Goal: Navigation & Orientation: Find specific page/section

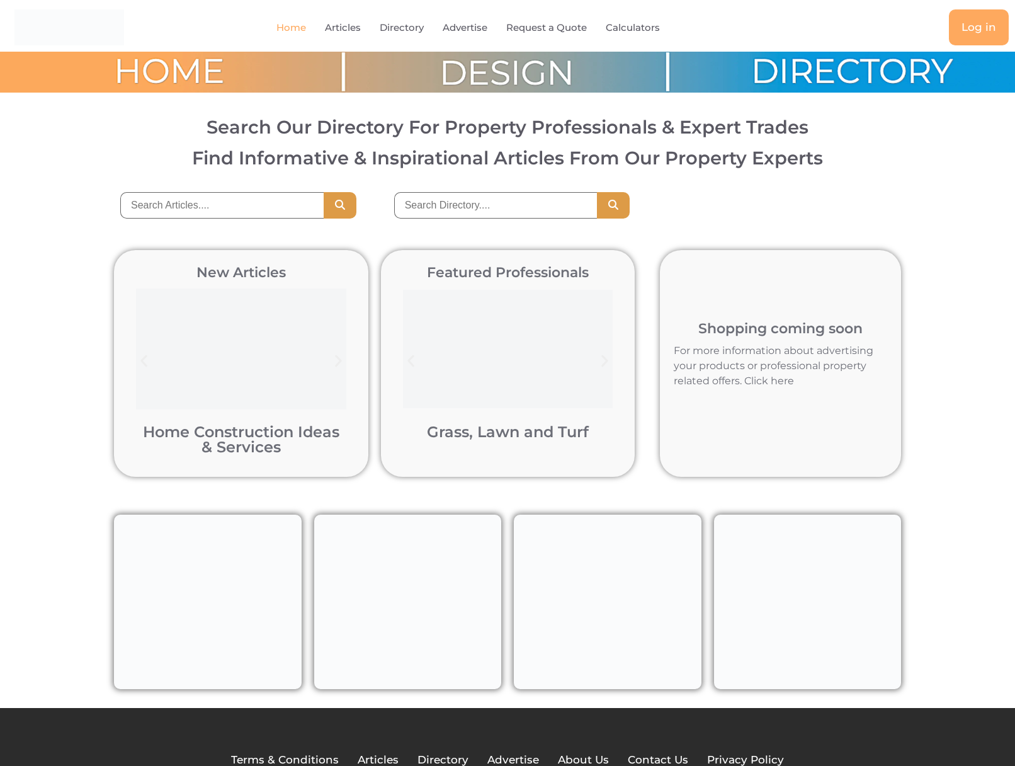
scroll to position [88, 0]
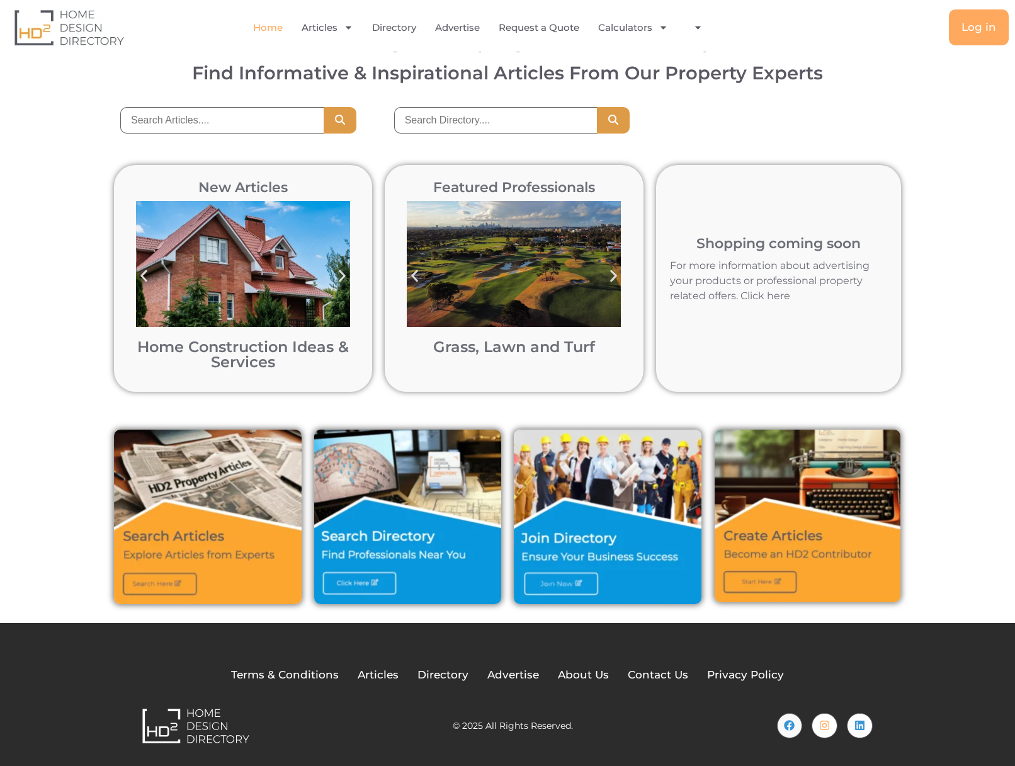
click at [306, 242] on img "1 / 12" at bounding box center [243, 264] width 214 height 126
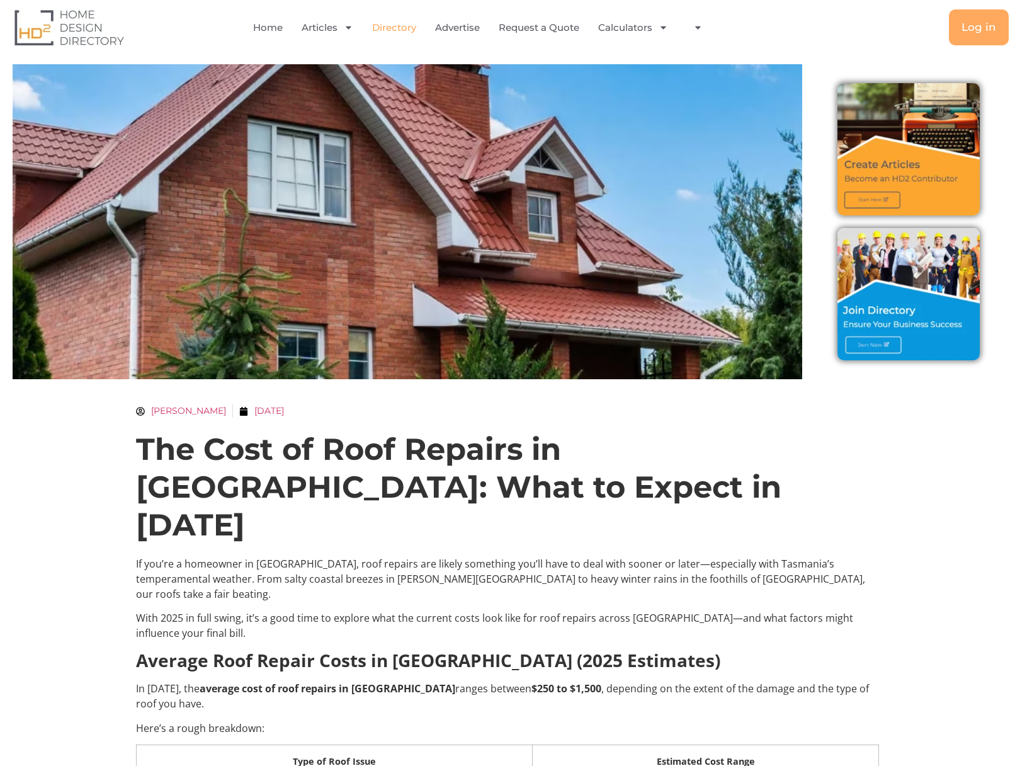
click at [406, 25] on link "Directory" at bounding box center [394, 27] width 44 height 29
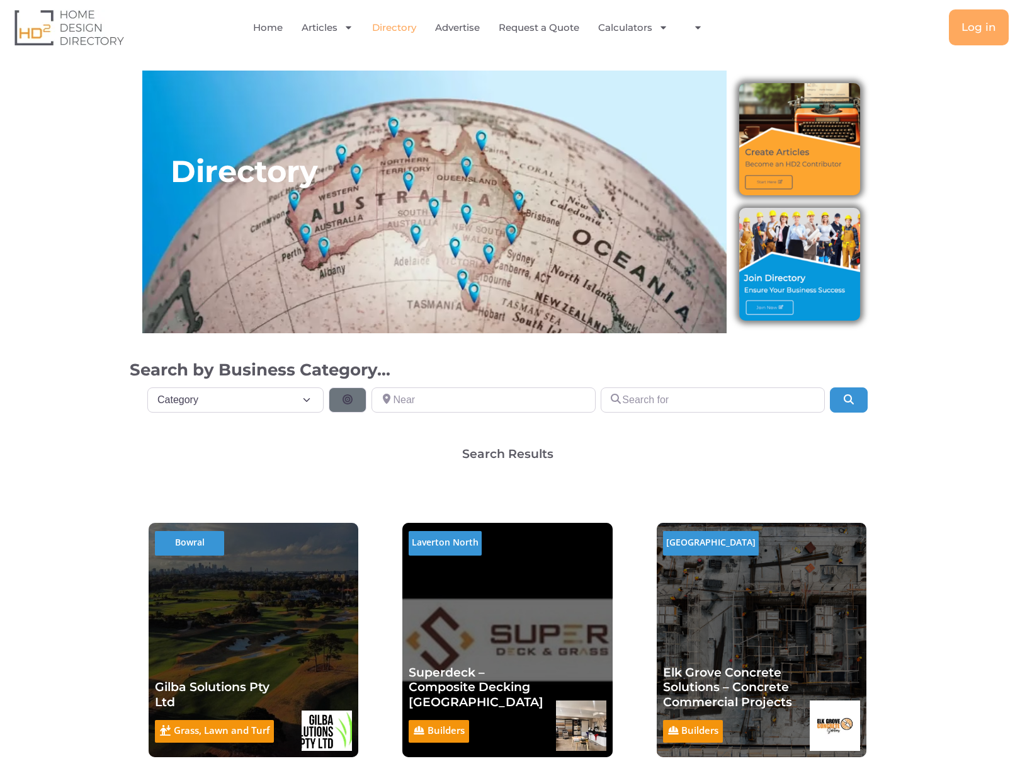
click at [777, 176] on img at bounding box center [799, 139] width 121 height 112
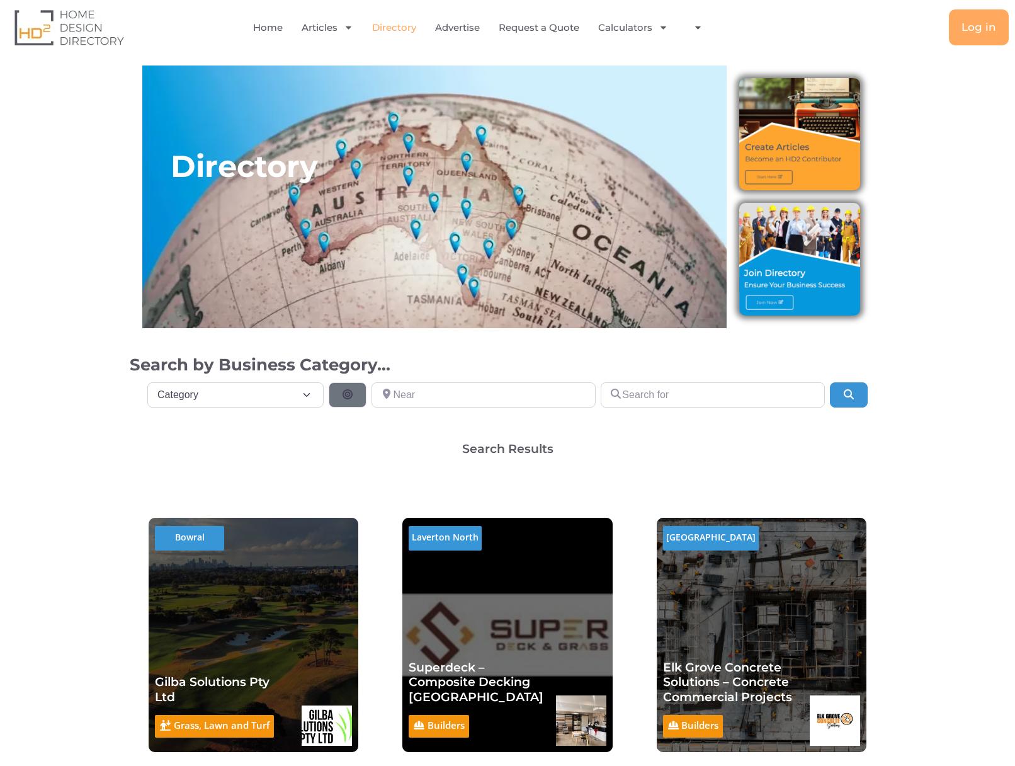
scroll to position [6, 0]
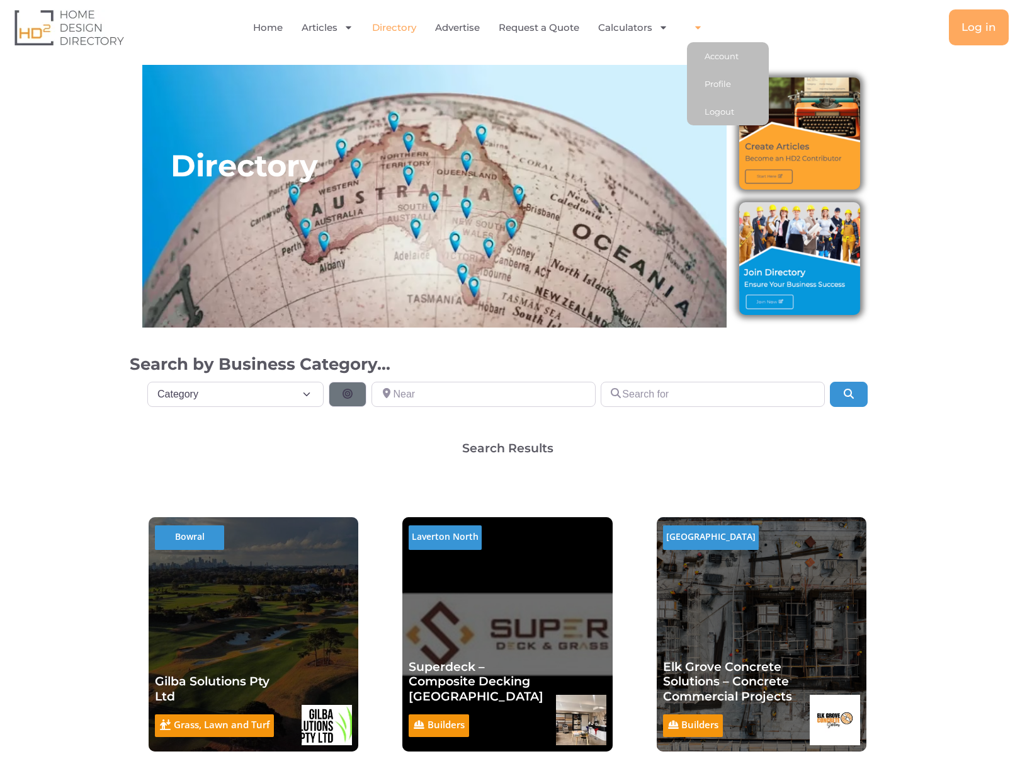
click at [850, 43] on div "Log in" at bounding box center [883, 27] width 251 height 36
